Goal: Transaction & Acquisition: Subscribe to service/newsletter

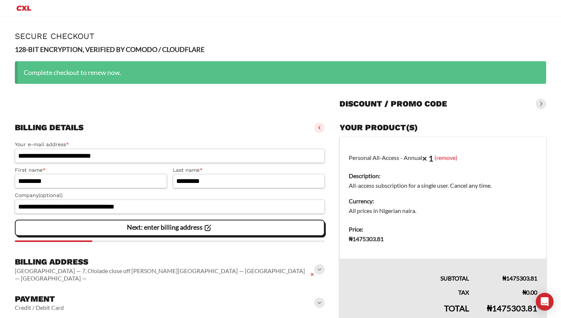
click at [0, 0] on slot "Next: enter billing address" at bounding box center [0, 0] width 0 height 0
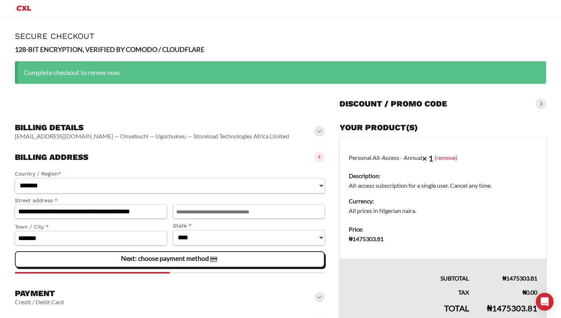
scroll to position [43, 0]
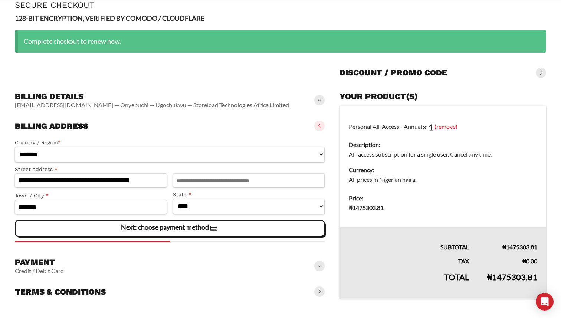
click at [30, 265] on h3 "Payment" at bounding box center [39, 262] width 49 height 10
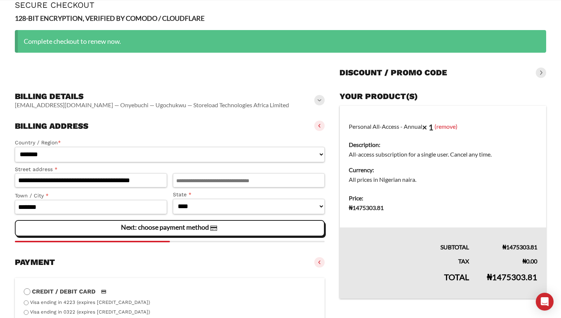
click at [0, 0] on slot "Next: choose payment method" at bounding box center [0, 0] width 0 height 0
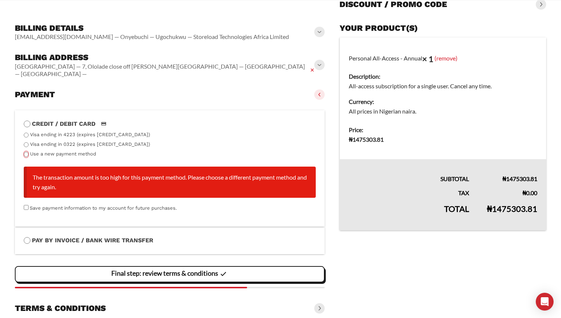
scroll to position [120, 0]
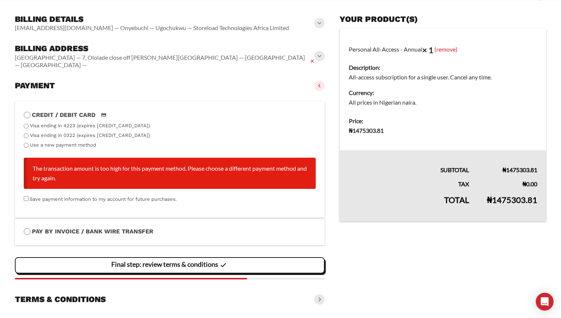
click at [83, 181] on li "The transaction amount is too high for this payment method. Please choose a dif…" at bounding box center [170, 173] width 292 height 31
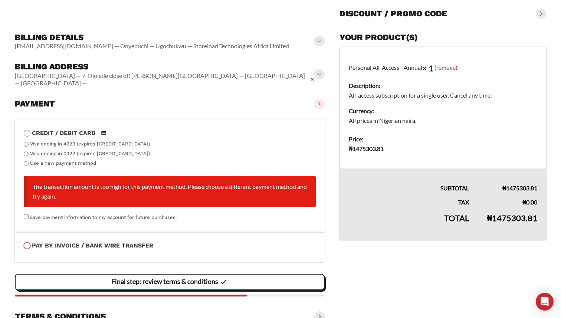
scroll to position [99, 0]
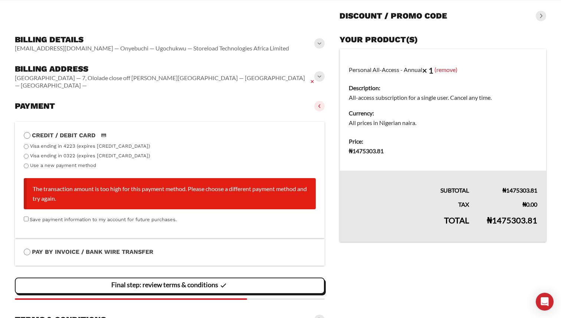
click at [319, 43] on span at bounding box center [319, 43] width 10 height 10
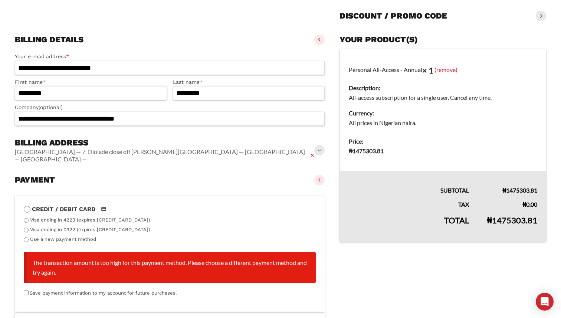
click at [319, 43] on span at bounding box center [319, 40] width 10 height 10
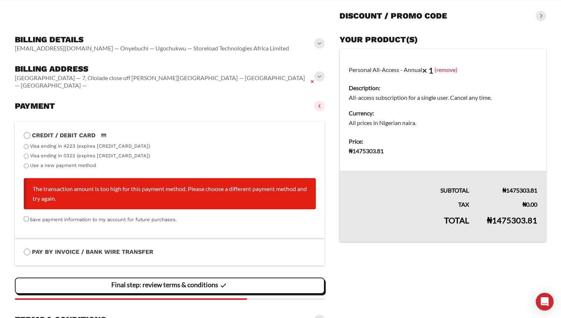
click at [319, 101] on span at bounding box center [319, 106] width 10 height 10
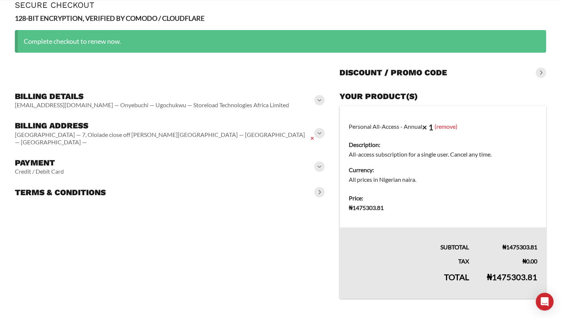
click at [541, 71] on span at bounding box center [541, 73] width 10 height 10
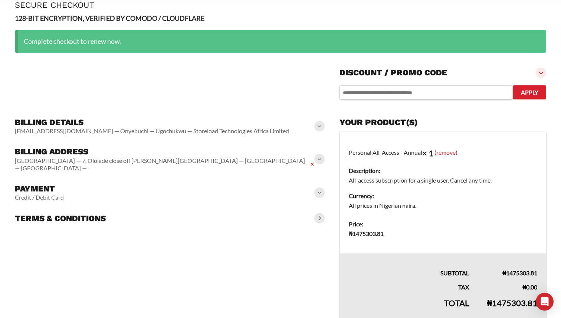
click at [320, 187] on span at bounding box center [319, 192] width 10 height 10
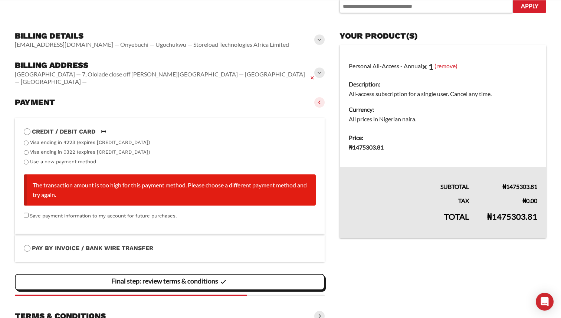
scroll to position [146, 0]
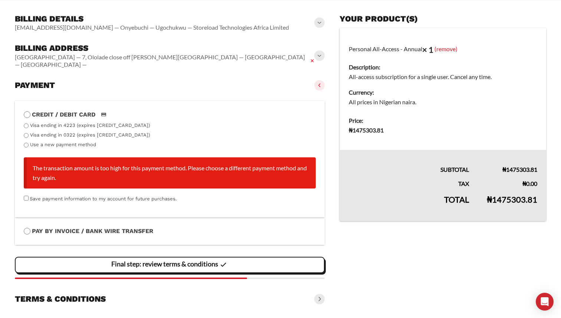
click at [143, 171] on li "The transaction amount is too high for this payment method. Please choose a dif…" at bounding box center [170, 172] width 292 height 31
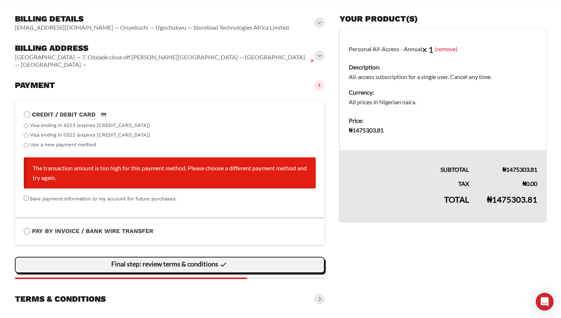
click at [0, 0] on slot "Final step: review terms & conditions" at bounding box center [0, 0] width 0 height 0
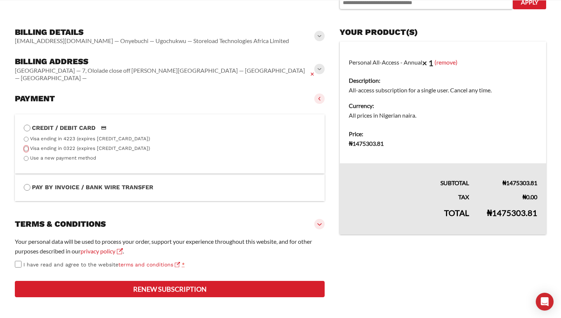
scroll to position [154, 0]
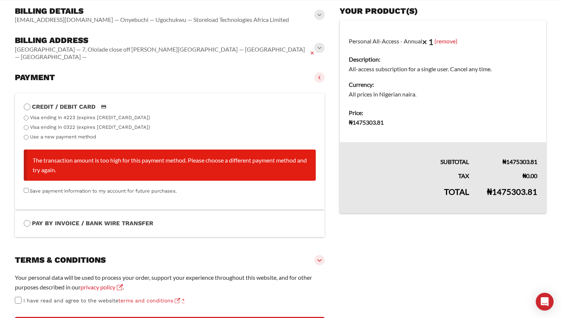
click at [29, 187] on p "Save payment information to my account for future purchases." at bounding box center [170, 192] width 292 height 10
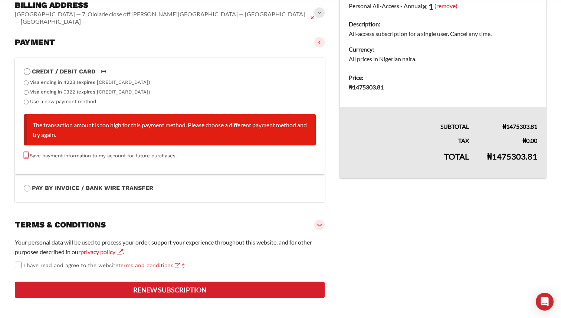
scroll to position [211, 0]
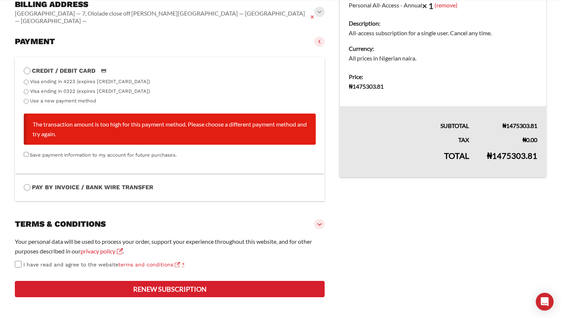
click at [317, 219] on span at bounding box center [319, 224] width 10 height 10
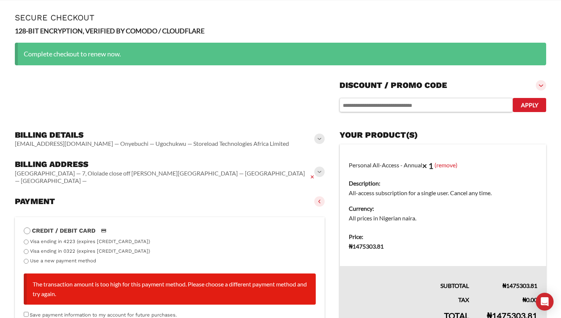
scroll to position [0, 0]
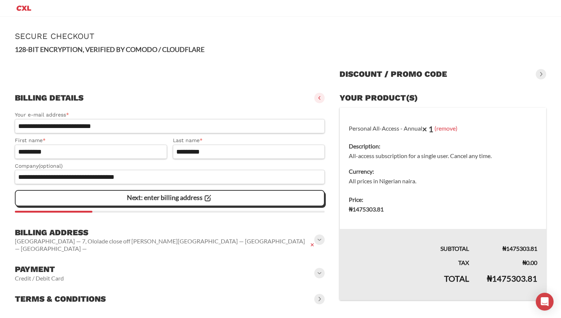
scroll to position [1, 0]
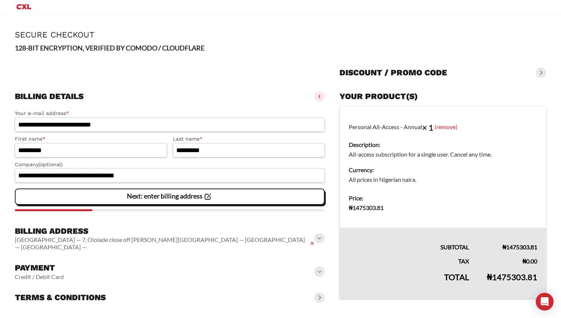
click at [320, 266] on span at bounding box center [319, 271] width 10 height 10
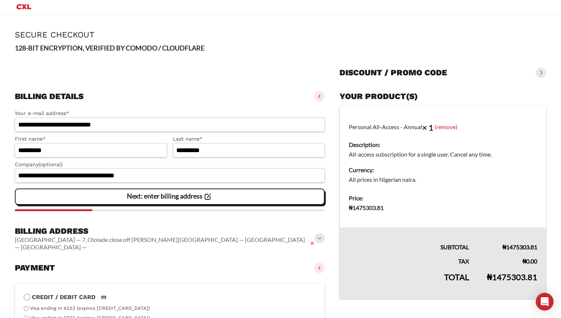
scroll to position [139, 0]
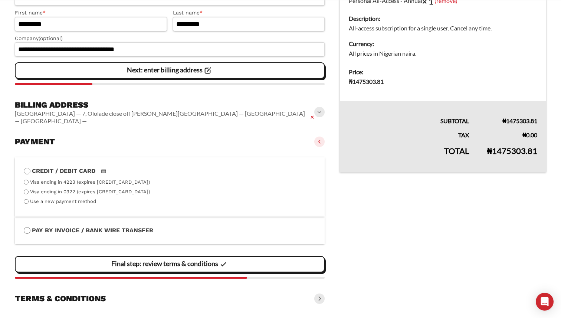
click at [321, 294] on span at bounding box center [319, 298] width 10 height 10
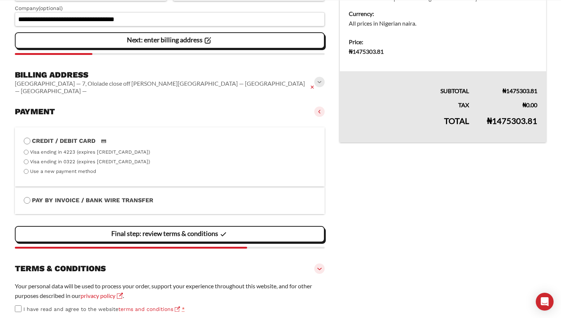
scroll to position [170, 0]
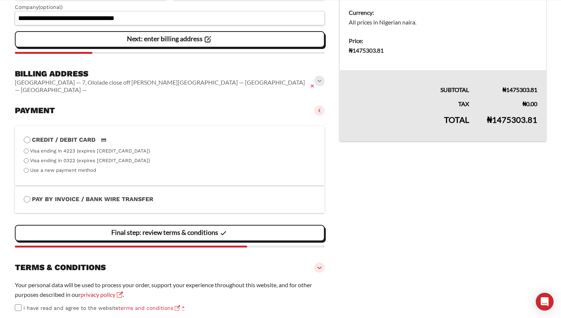
click at [311, 85] on icon at bounding box center [312, 86] width 3 height 3
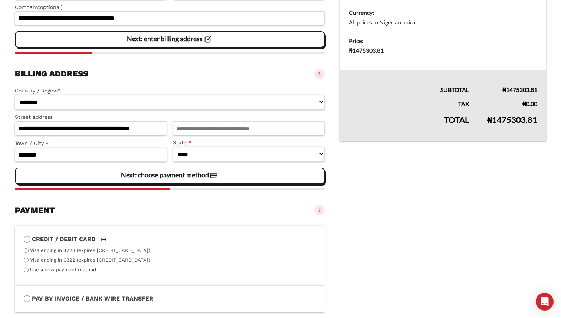
click at [0, 0] on slot "Next: choose payment method" at bounding box center [0, 0] width 0 height 0
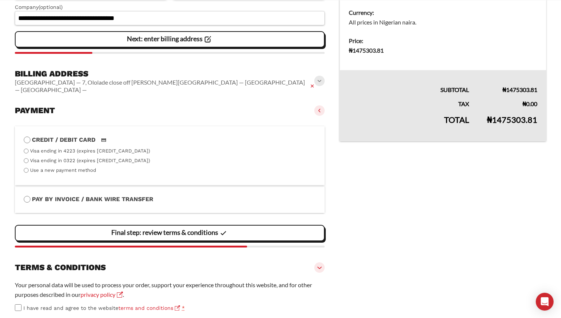
click at [30, 167] on li "Use a new payment method" at bounding box center [170, 170] width 292 height 7
click at [23, 166] on li "Credit / Debit Card Visa ending in 4223 (expires 12/26) Visa ending in 0322 (ex…" at bounding box center [170, 155] width 310 height 59
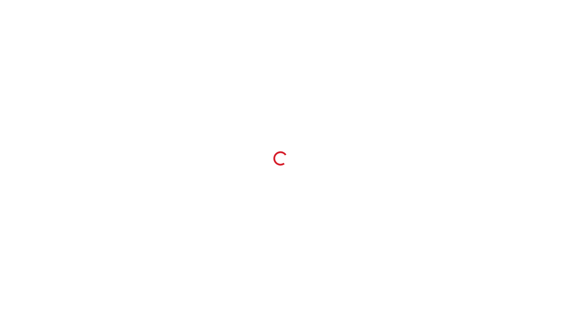
select select "**"
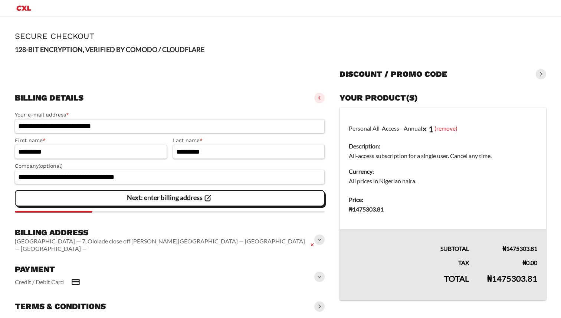
select select "**"
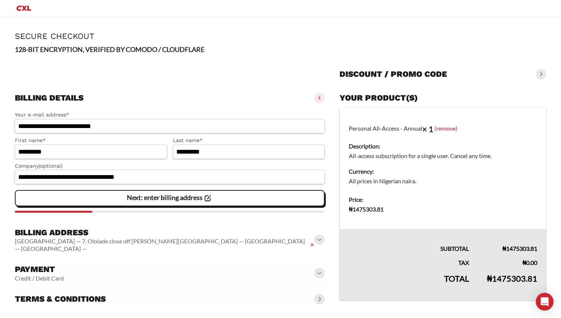
scroll to position [1, 0]
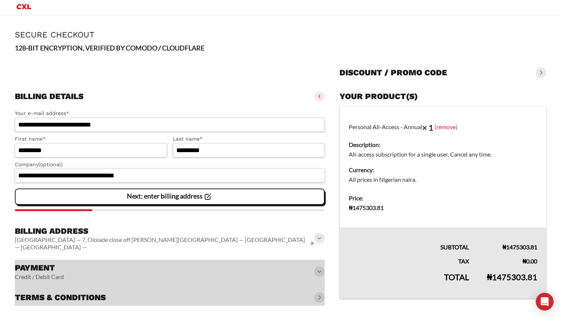
click at [317, 236] on span at bounding box center [319, 238] width 10 height 10
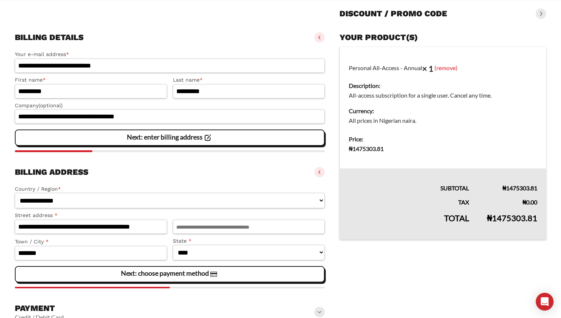
scroll to position [118, 0]
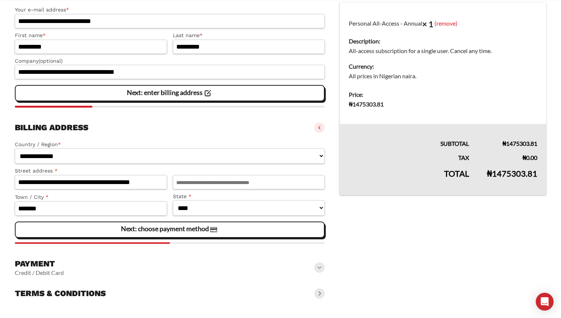
click at [318, 268] on span at bounding box center [319, 267] width 10 height 10
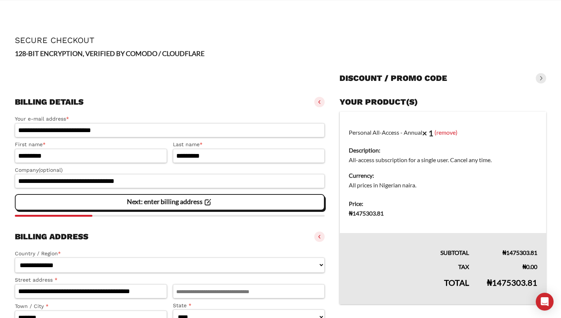
scroll to position [0, 0]
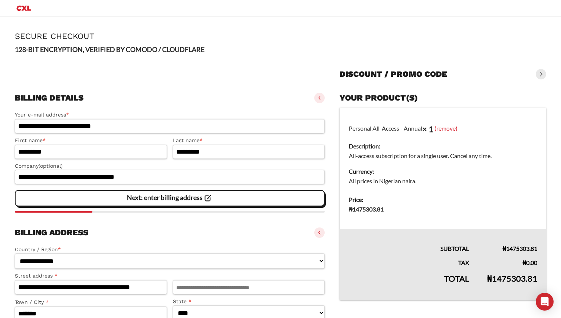
click at [539, 73] on span at bounding box center [541, 74] width 10 height 10
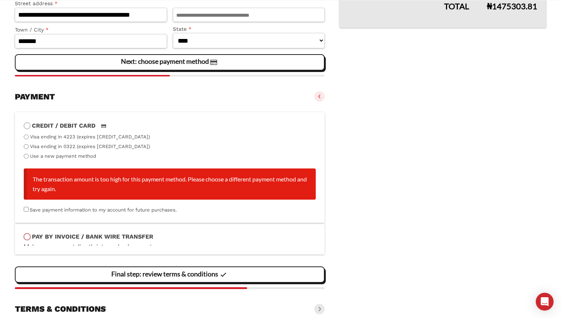
scroll to position [308, 0]
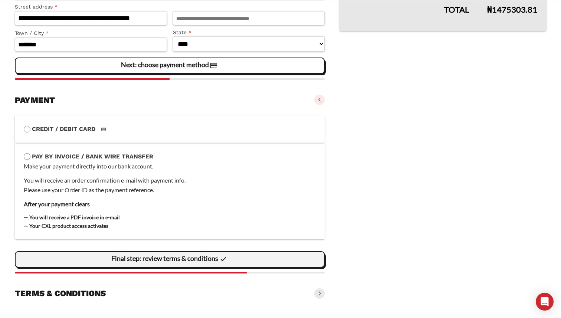
click at [0, 0] on slot "Final step: review terms & conditions" at bounding box center [0, 0] width 0 height 0
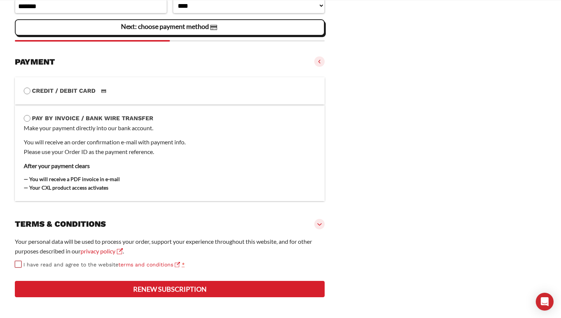
scroll to position [373, 0]
click at [91, 292] on button "Renew subscription" at bounding box center [170, 289] width 310 height 16
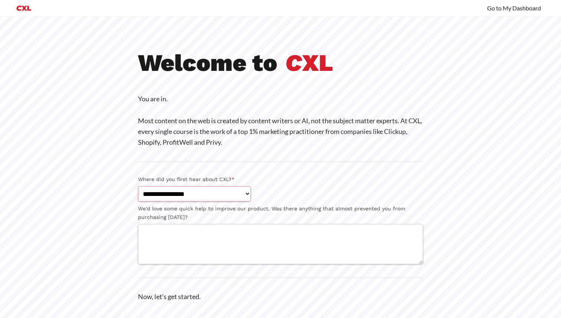
click at [232, 194] on select "**********" at bounding box center [194, 193] width 113 height 15
drag, startPoint x: 232, startPoint y: 194, endPoint x: 169, endPoint y: 1, distance: 203.0
click at [0, 0] on div "**********" at bounding box center [280, 176] width 561 height 372
